Goal: Download file/media

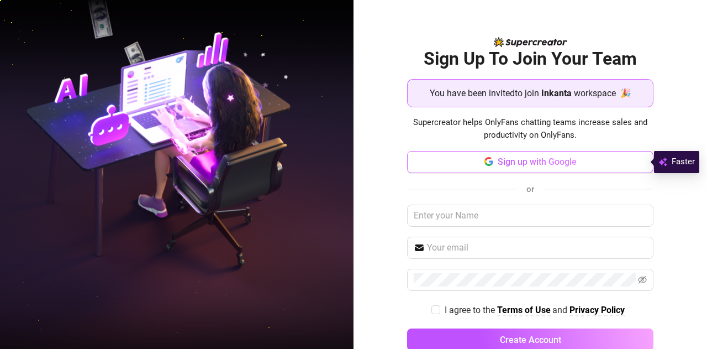
click at [490, 162] on button "Sign up with Google" at bounding box center [530, 162] width 246 height 22
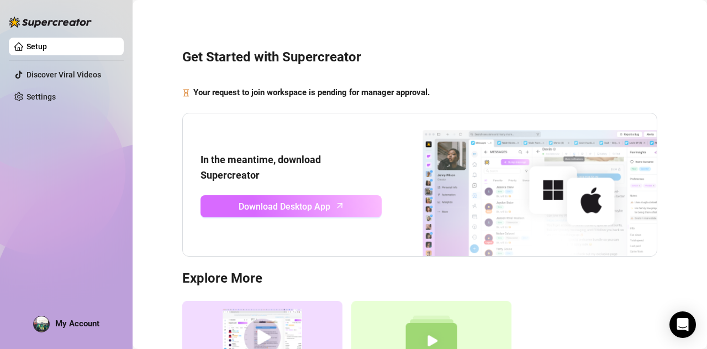
click at [264, 203] on span "Download Desktop App" at bounding box center [285, 207] width 92 height 14
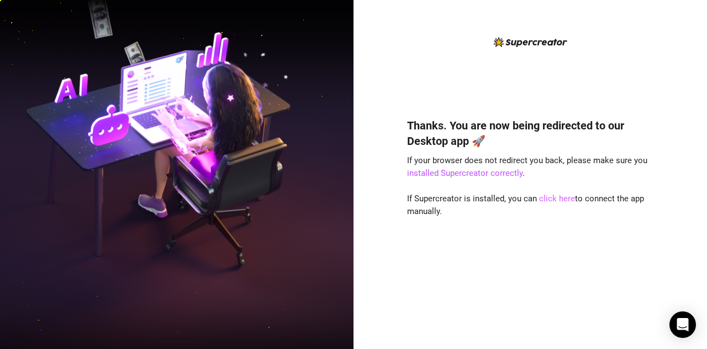
click at [546, 200] on link "click here" at bounding box center [557, 198] width 36 height 10
